Goal: Information Seeking & Learning: Check status

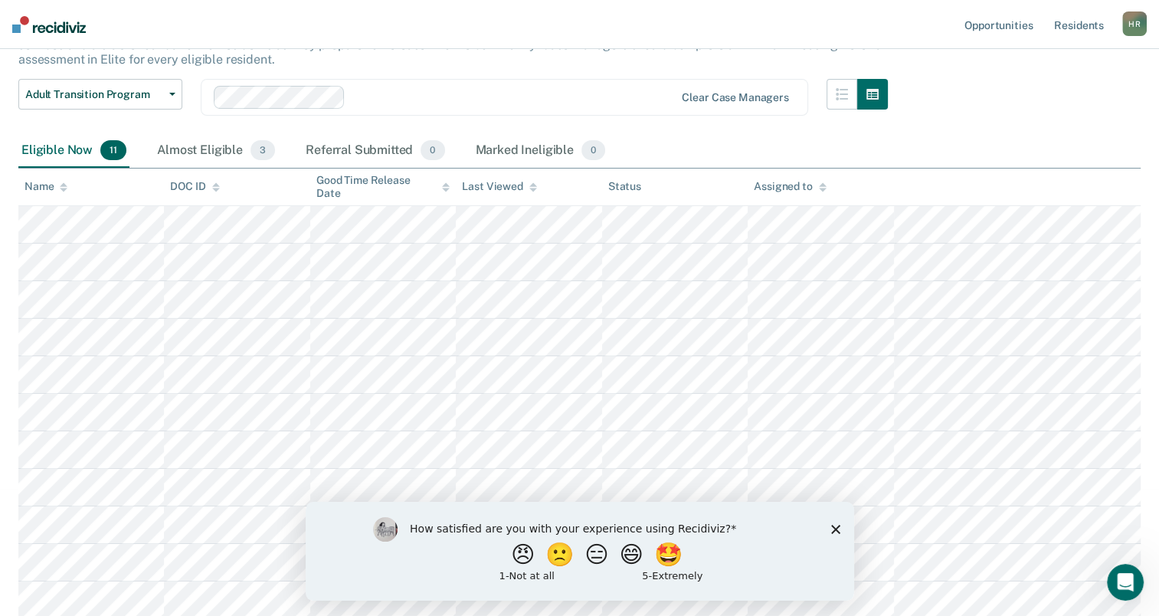
scroll to position [128, 0]
click at [835, 530] on icon "Close survey" at bounding box center [834, 528] width 9 height 9
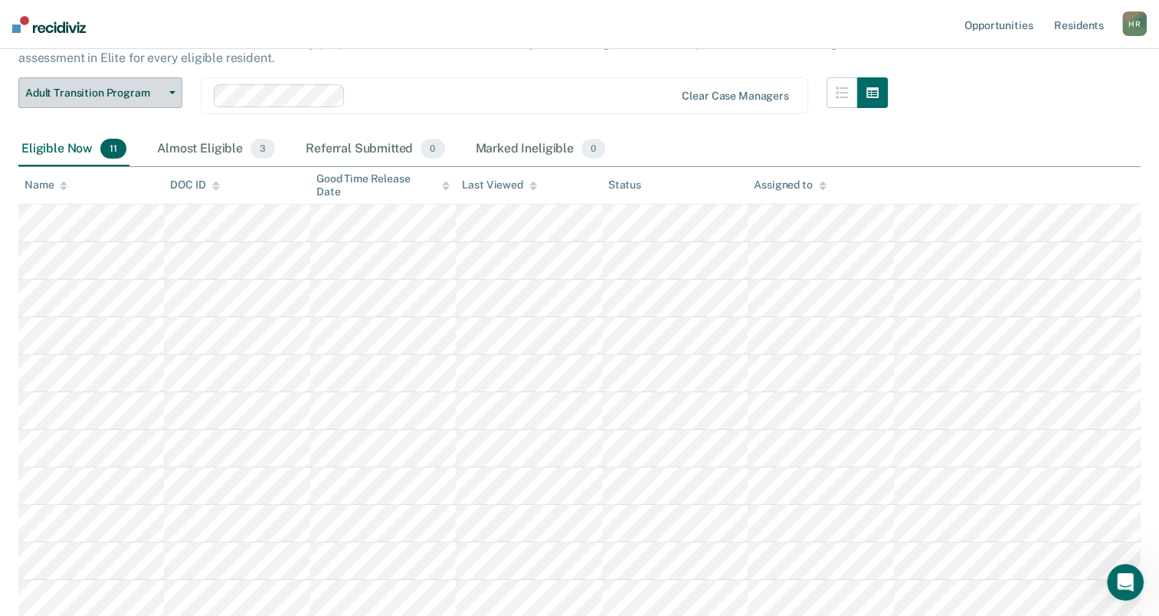
click at [175, 93] on icon "button" at bounding box center [172, 92] width 6 height 3
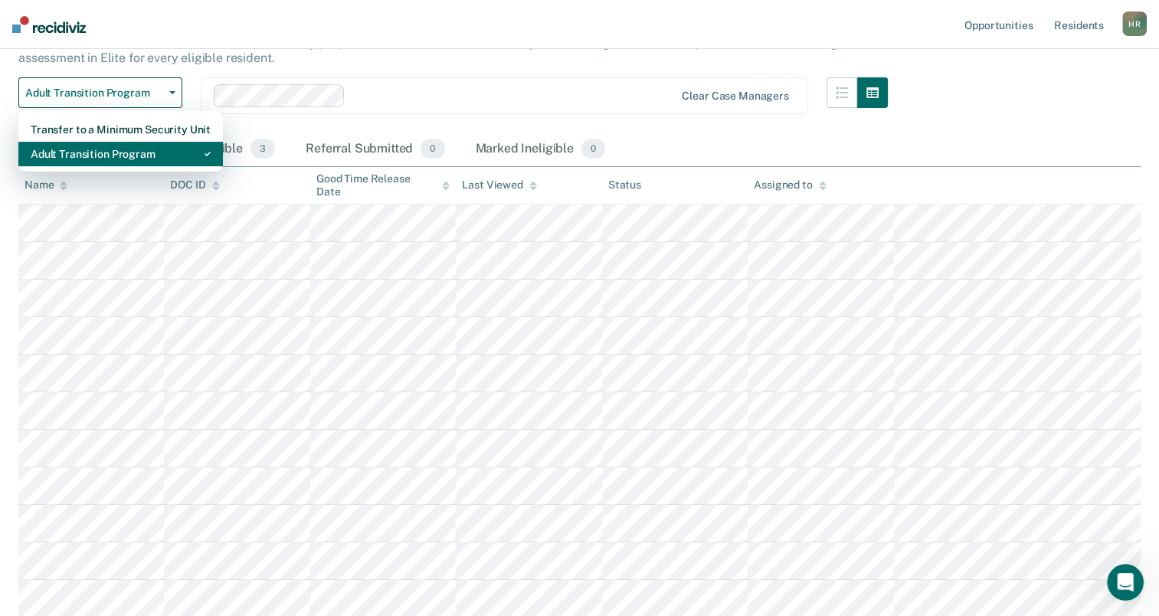
click at [150, 149] on div "Adult Transition Program" at bounding box center [121, 154] width 180 height 25
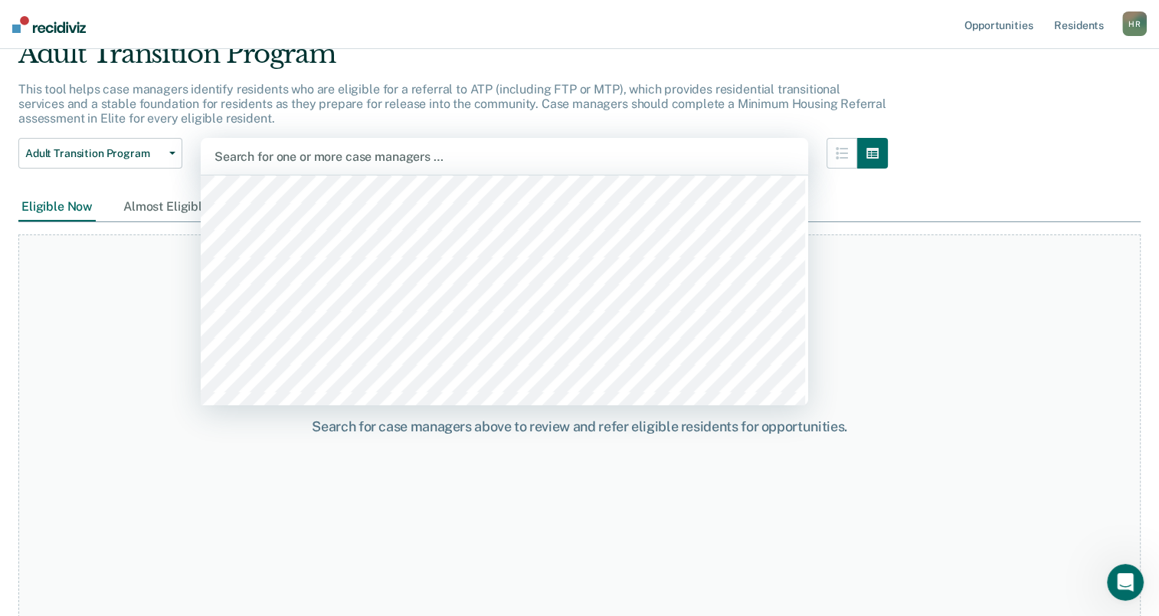
scroll to position [0, 0]
click at [178, 145] on button "Adult Transition Program" at bounding box center [100, 153] width 164 height 31
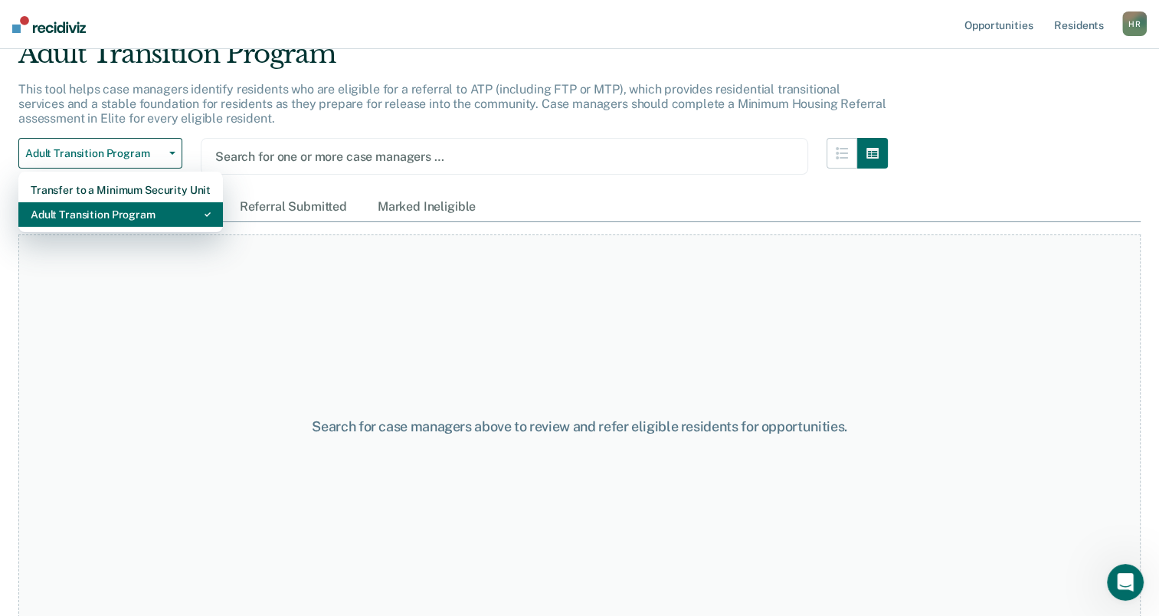
click at [135, 210] on div "Adult Transition Program" at bounding box center [121, 214] width 180 height 25
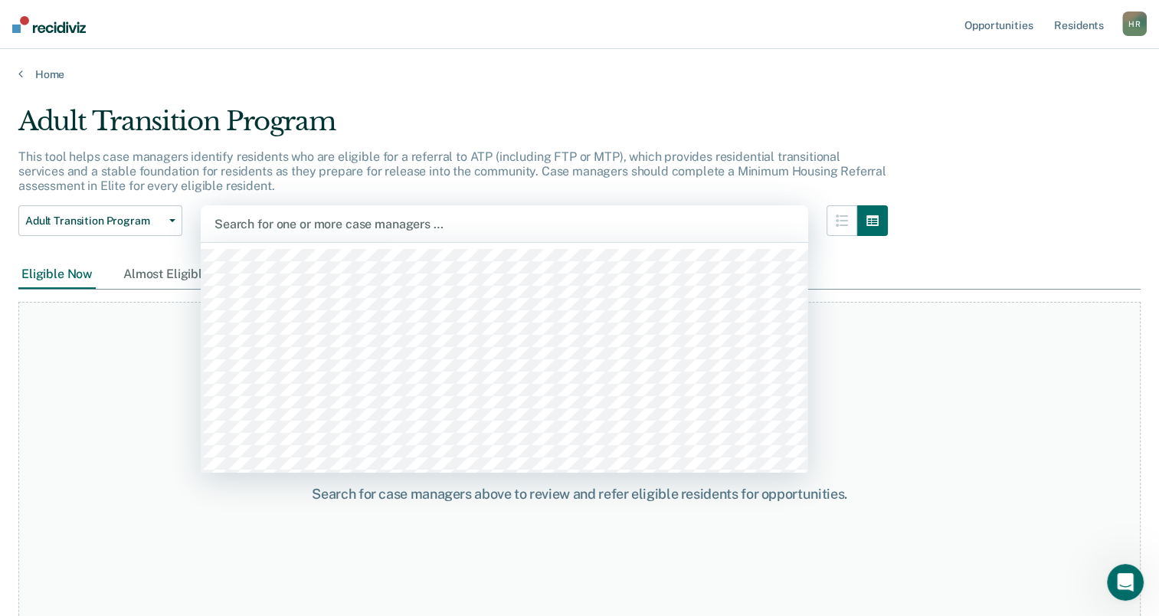
click at [345, 207] on div "Search for one or more case managers …" at bounding box center [504, 223] width 607 height 37
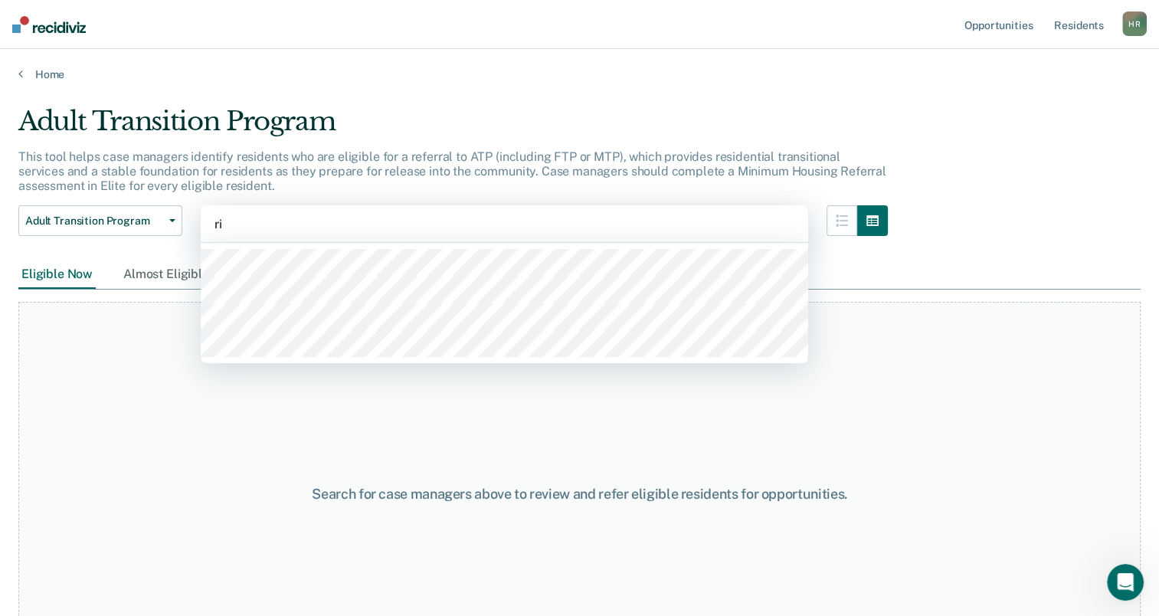
type input "rip"
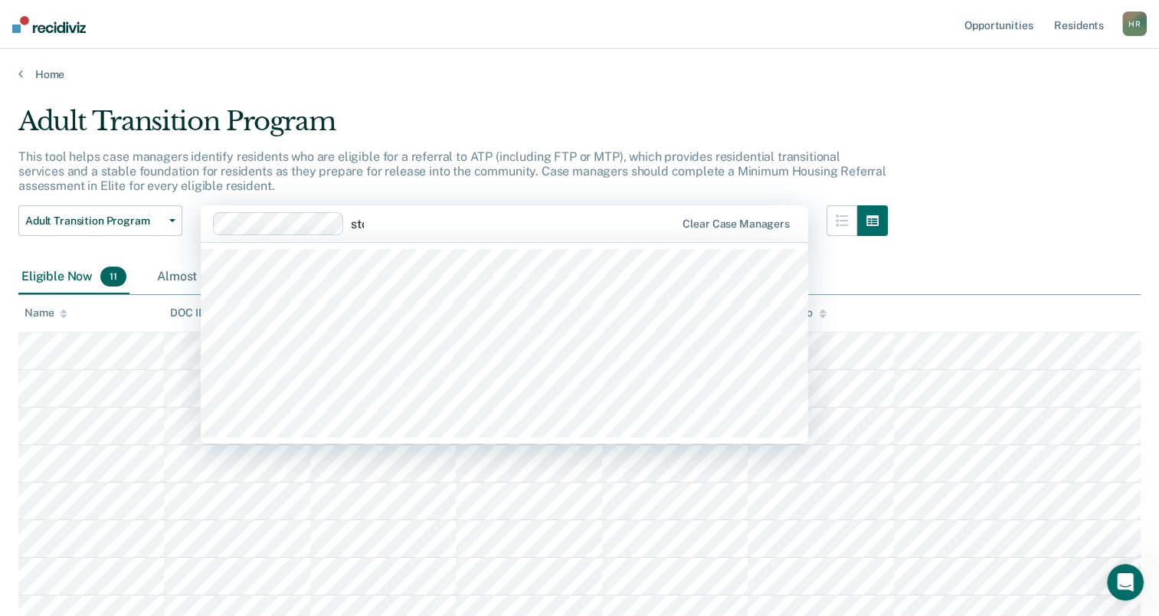
type input "stoe"
